Goal: Task Accomplishment & Management: Check status

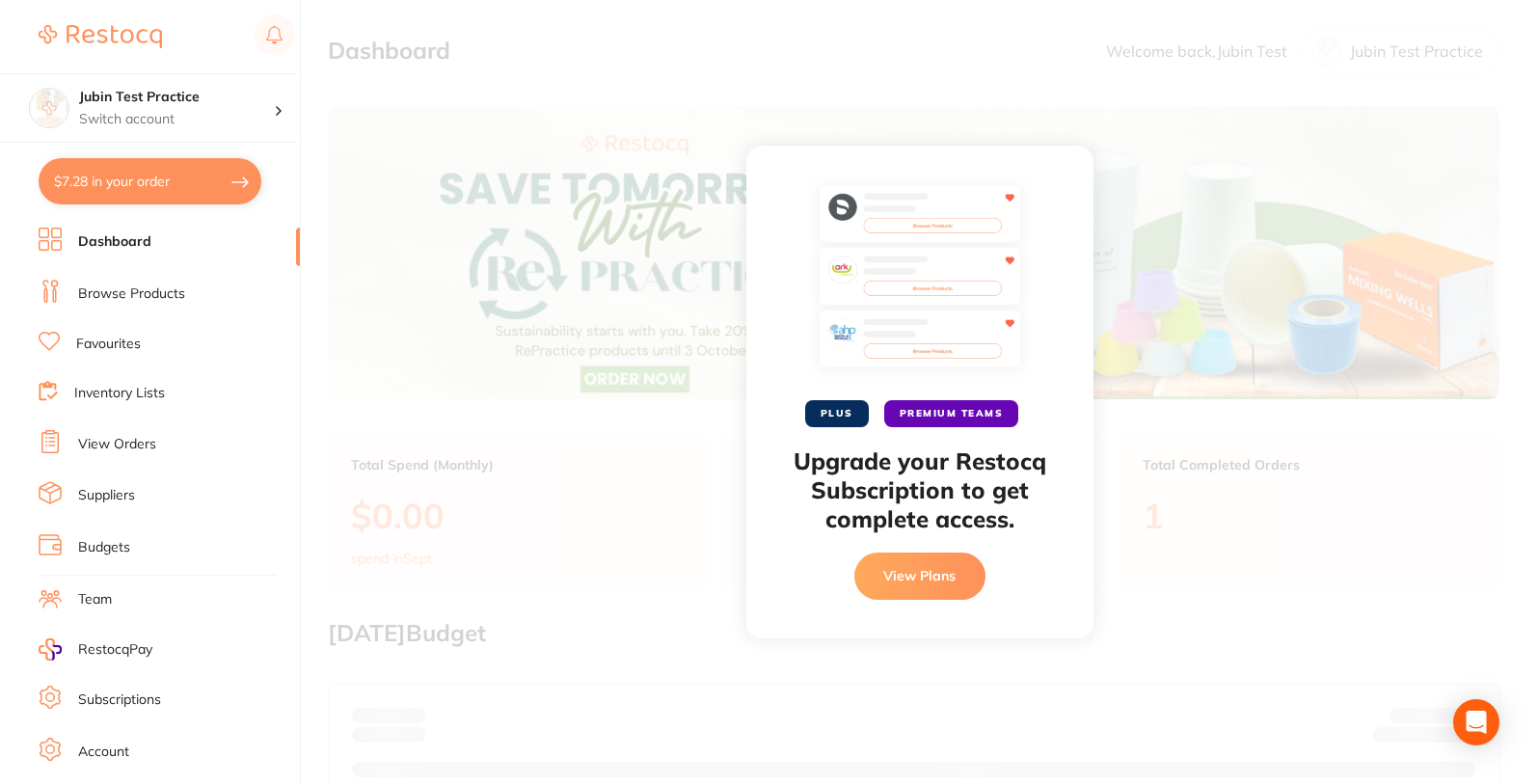
click at [1414, 257] on div "PLUS PREMIUM TEAMS Upgrade your Restocq Subscription to get complete access. Vi…" at bounding box center [920, 392] width 1237 height 784
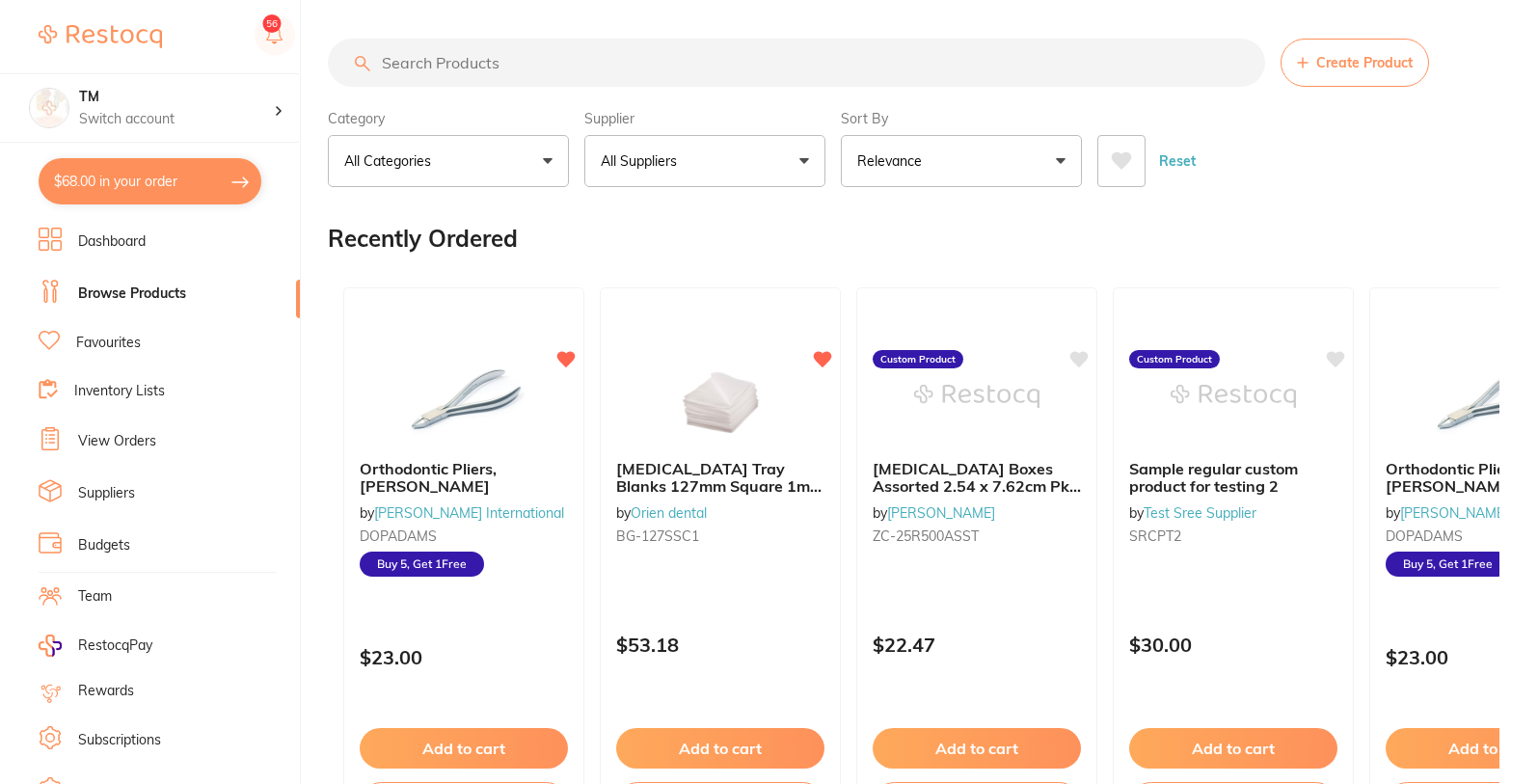
click at [141, 450] on link "View Orders" at bounding box center [117, 442] width 78 height 19
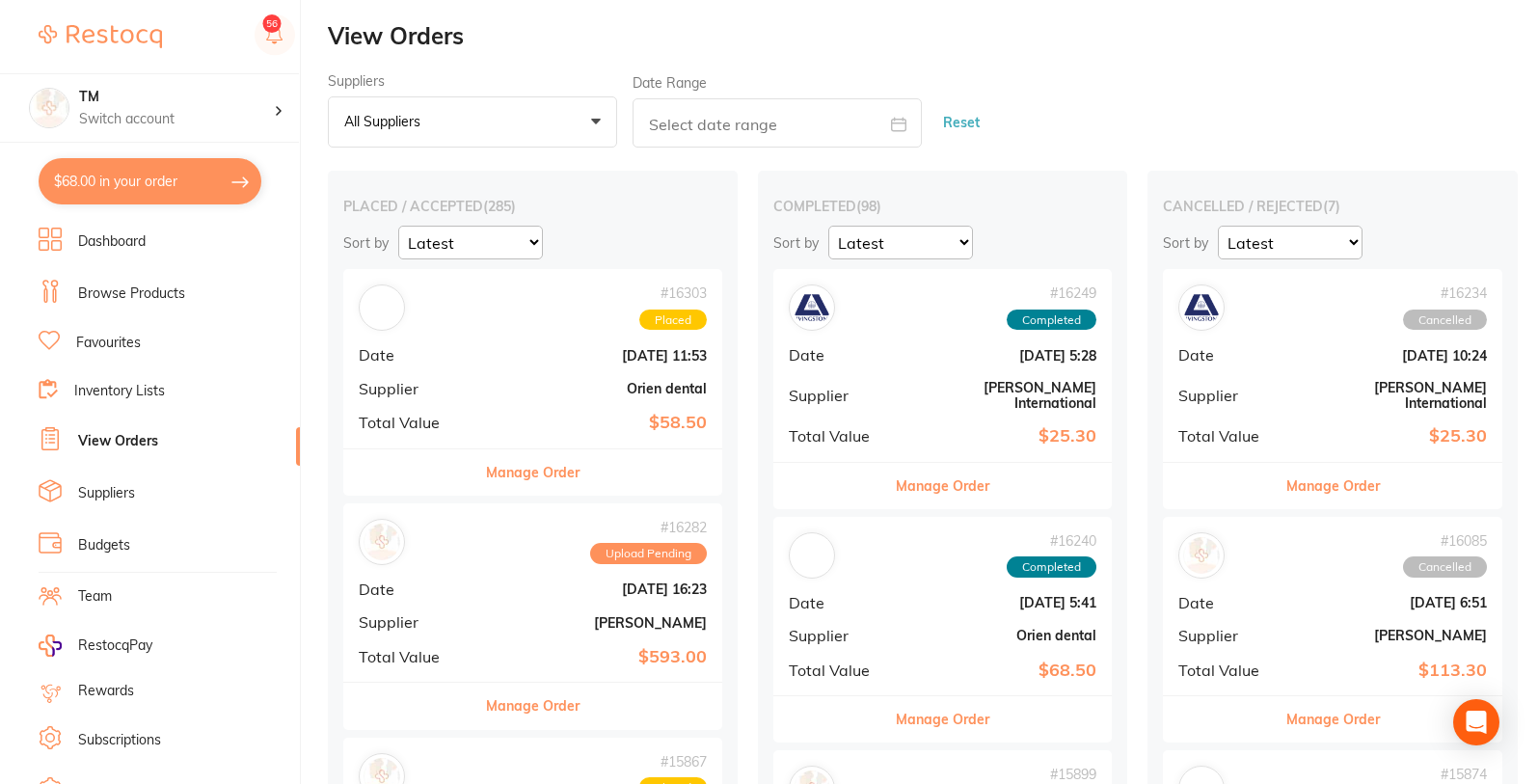
click at [895, 305] on div "# 16249 Completed" at bounding box center [944, 308] width 309 height 46
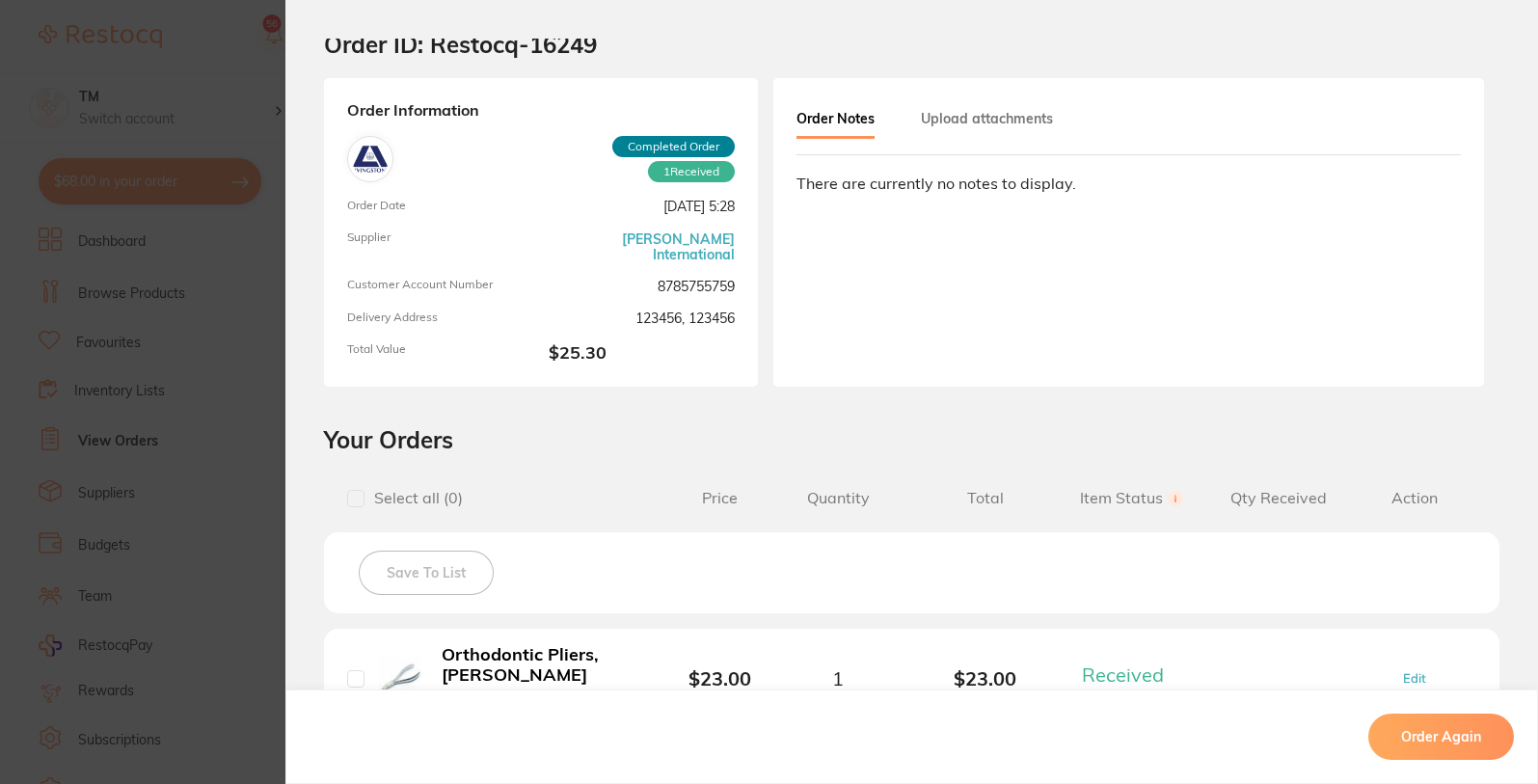
scroll to position [116, 0]
